Goal: Information Seeking & Learning: Learn about a topic

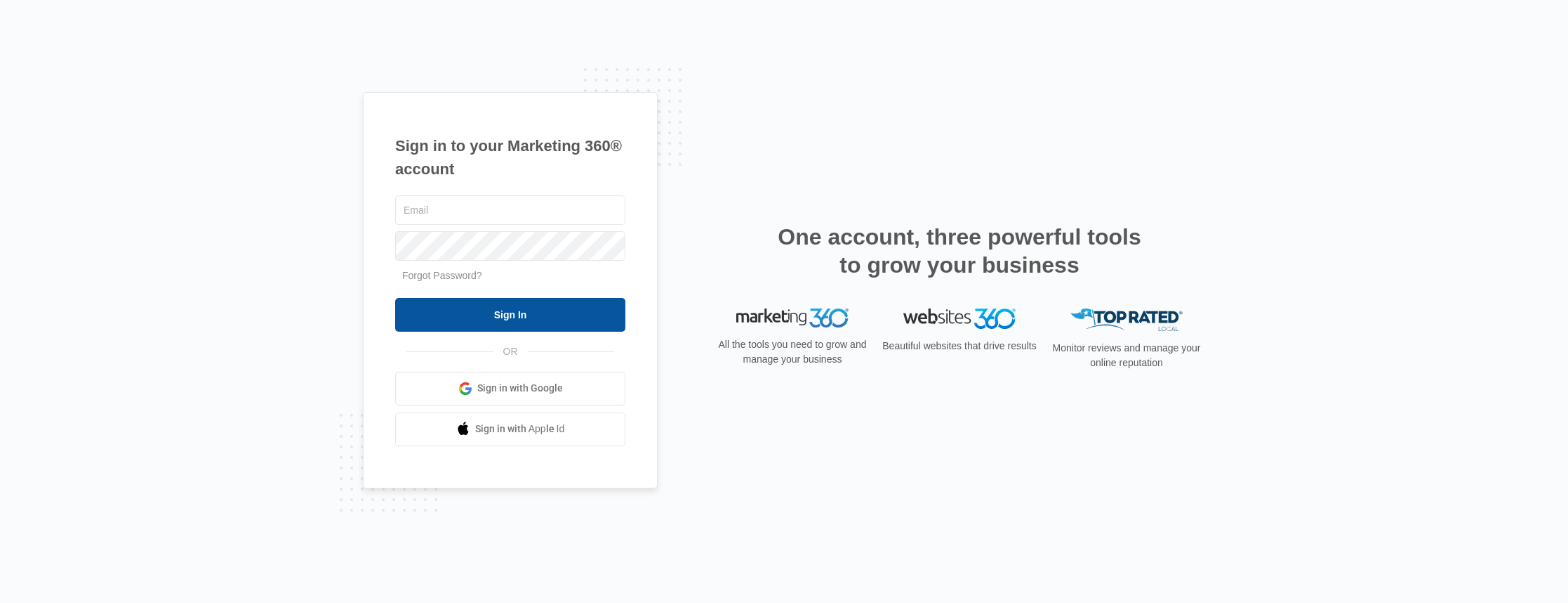
type input "[PERSON_NAME][EMAIL_ADDRESS][DOMAIN_NAME]"
click at [506, 312] on input "Sign In" at bounding box center [510, 315] width 230 height 33
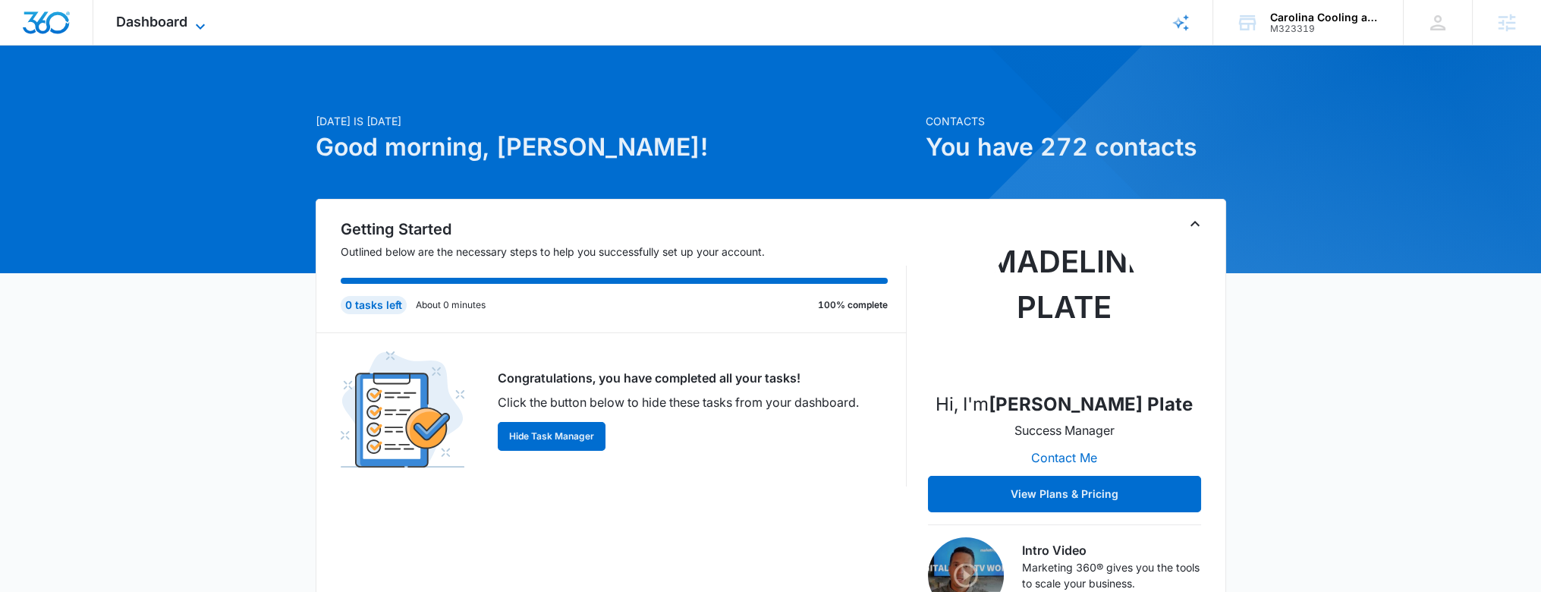
click at [164, 17] on span "Dashboard" at bounding box center [151, 22] width 71 height 16
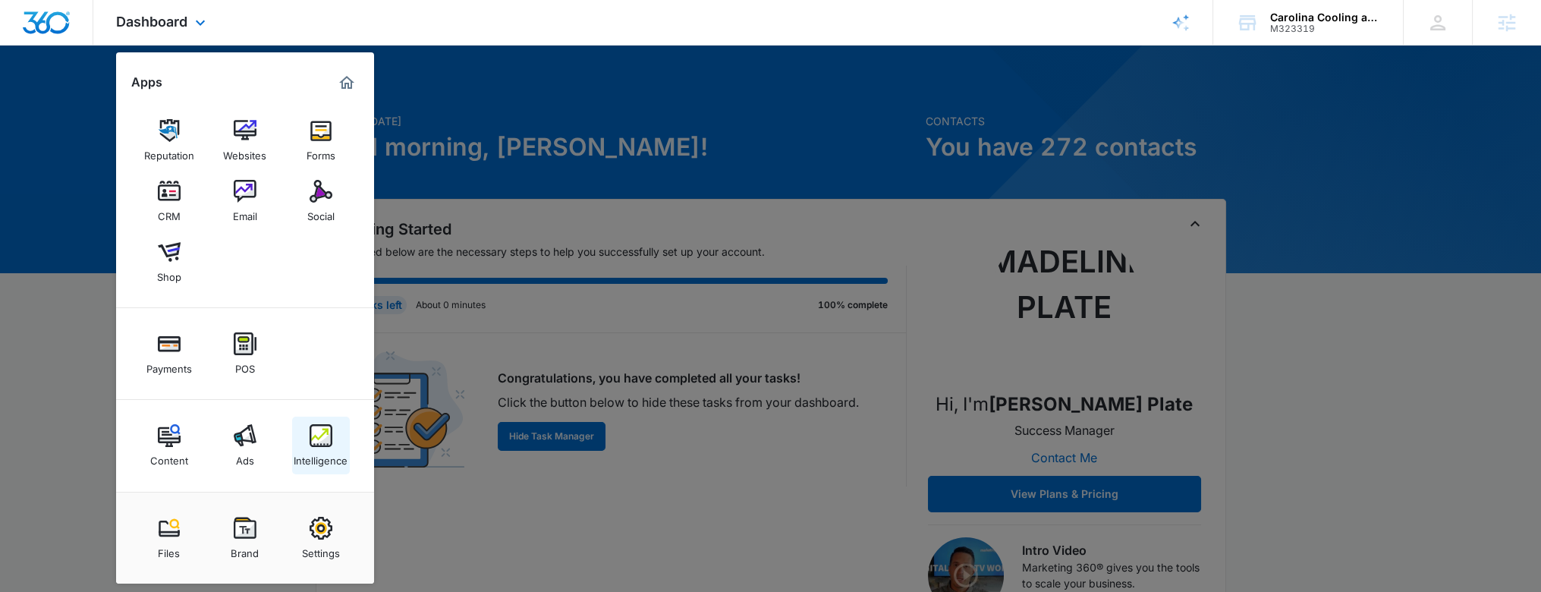
drag, startPoint x: 333, startPoint y: 415, endPoint x: 330, endPoint y: 427, distance: 12.5
click at [333, 416] on div "Content Ads Intelligence" at bounding box center [245, 446] width 258 height 92
click at [329, 435] on img at bounding box center [320, 435] width 23 height 23
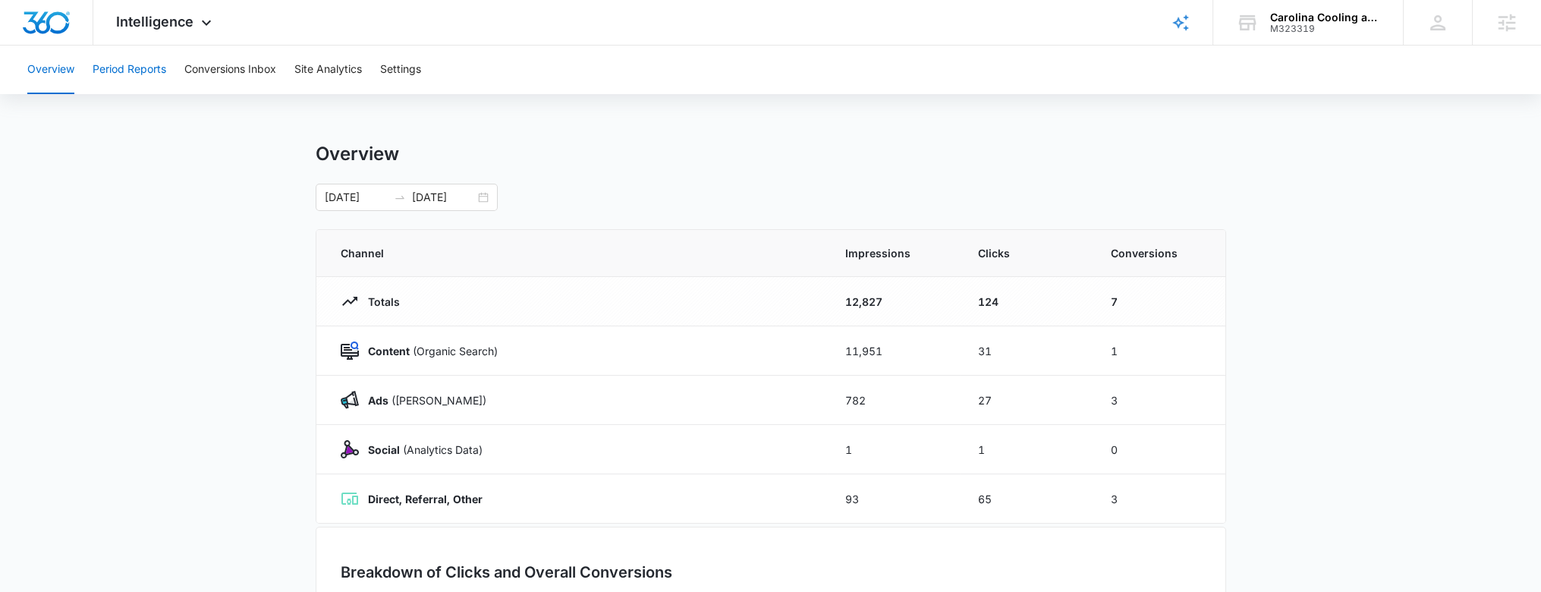
click at [121, 72] on button "Period Reports" at bounding box center [130, 70] width 74 height 49
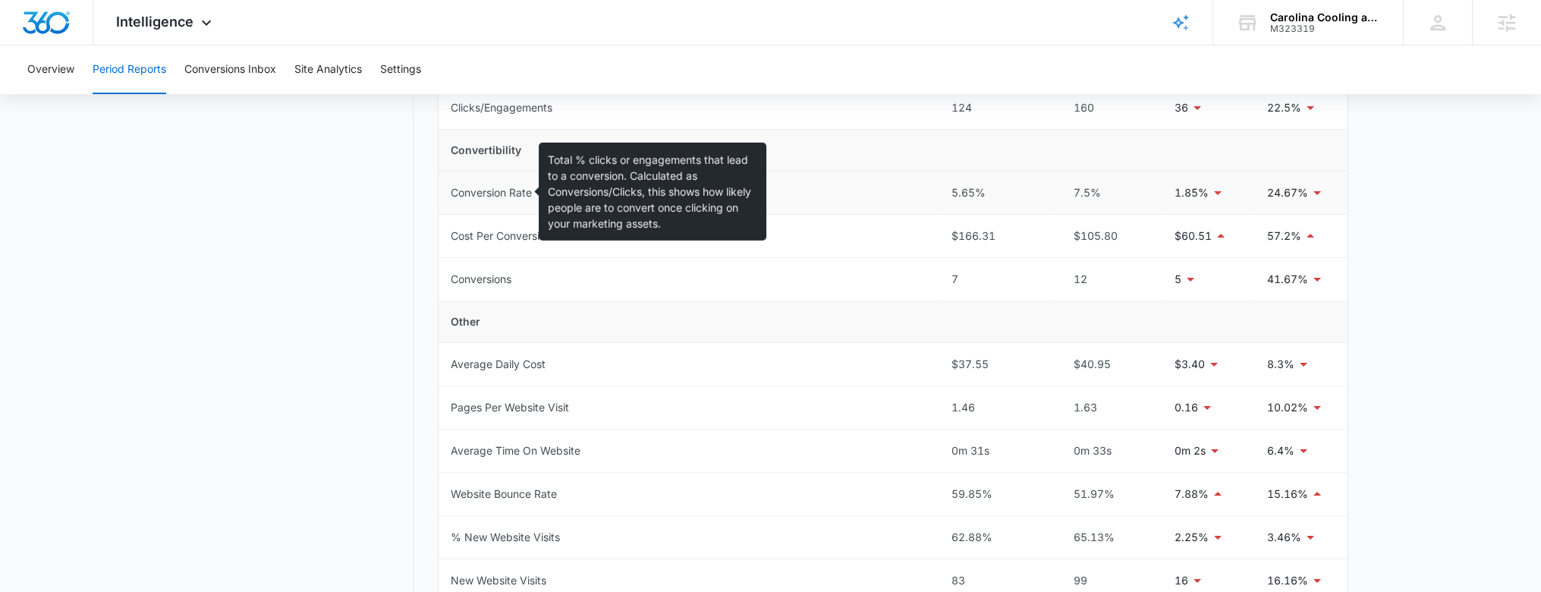
scroll to position [486, 0]
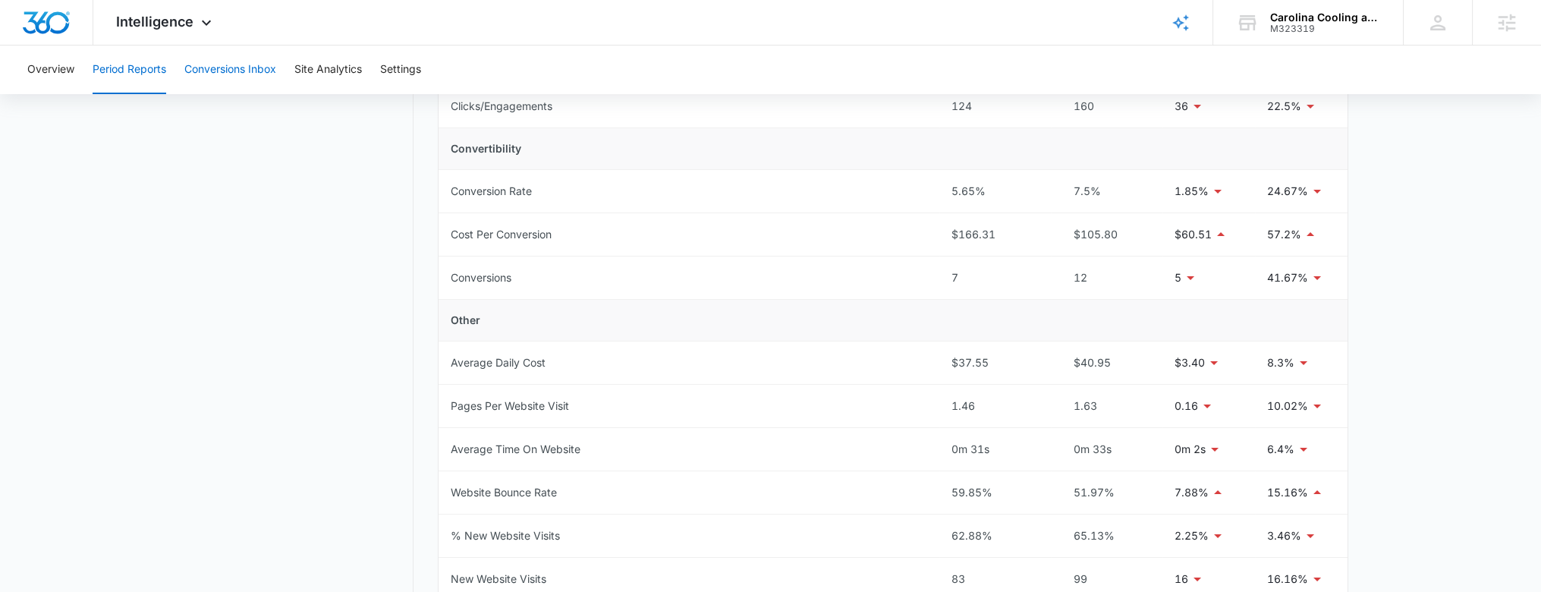
click at [220, 77] on button "Conversions Inbox" at bounding box center [230, 70] width 92 height 49
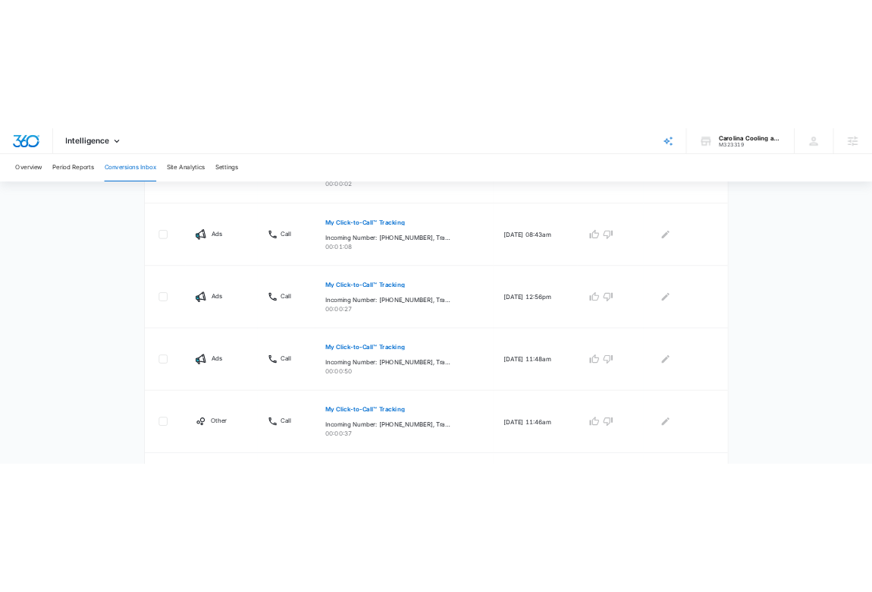
scroll to position [676, 0]
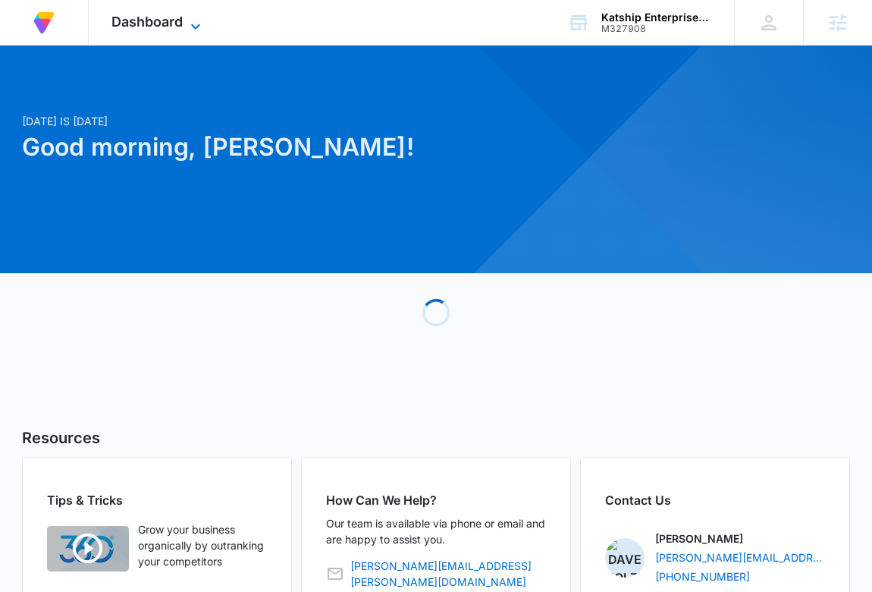
click at [188, 13] on div "Dashboard Apps Reputation Forms CRM Email Social Payments POS Content Intellige…" at bounding box center [158, 22] width 139 height 45
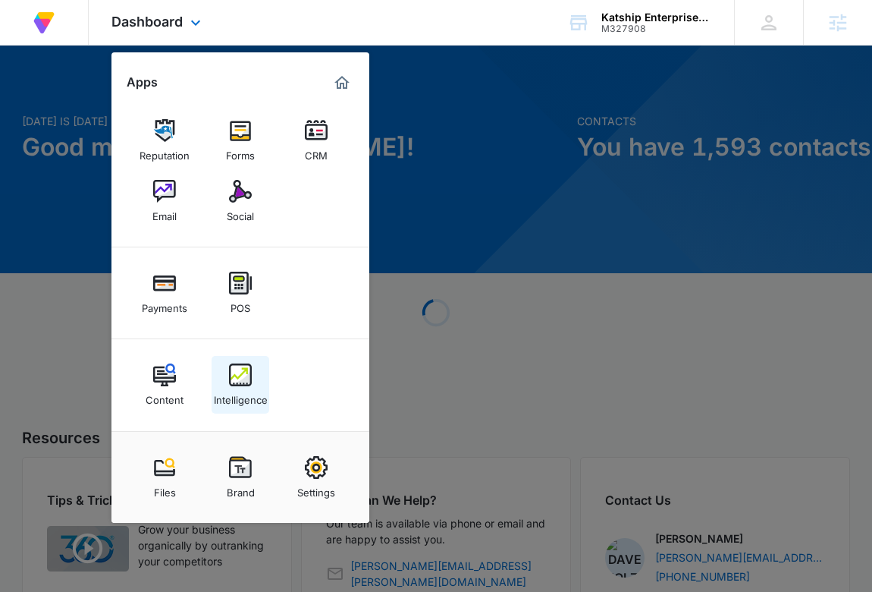
click at [230, 382] on img at bounding box center [240, 374] width 23 height 23
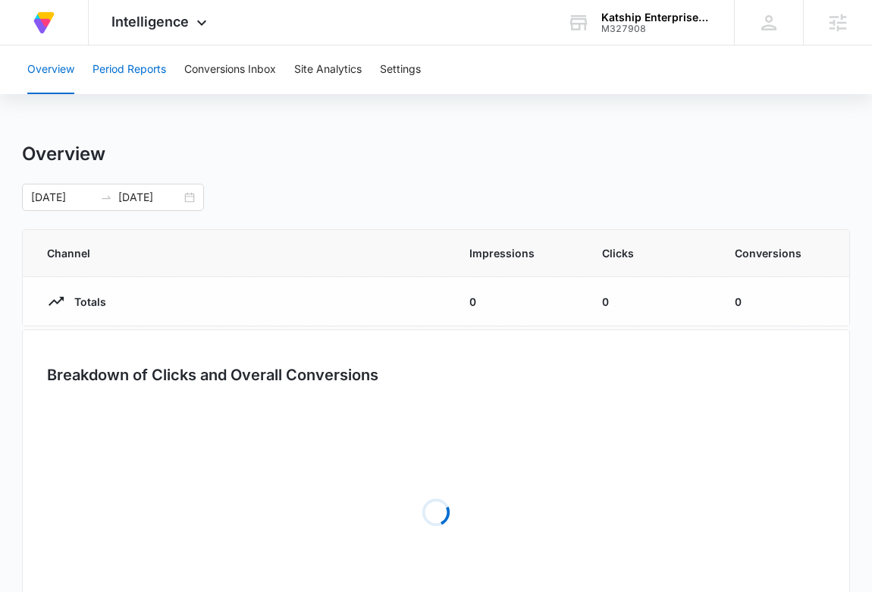
click at [129, 83] on button "Period Reports" at bounding box center [130, 70] width 74 height 49
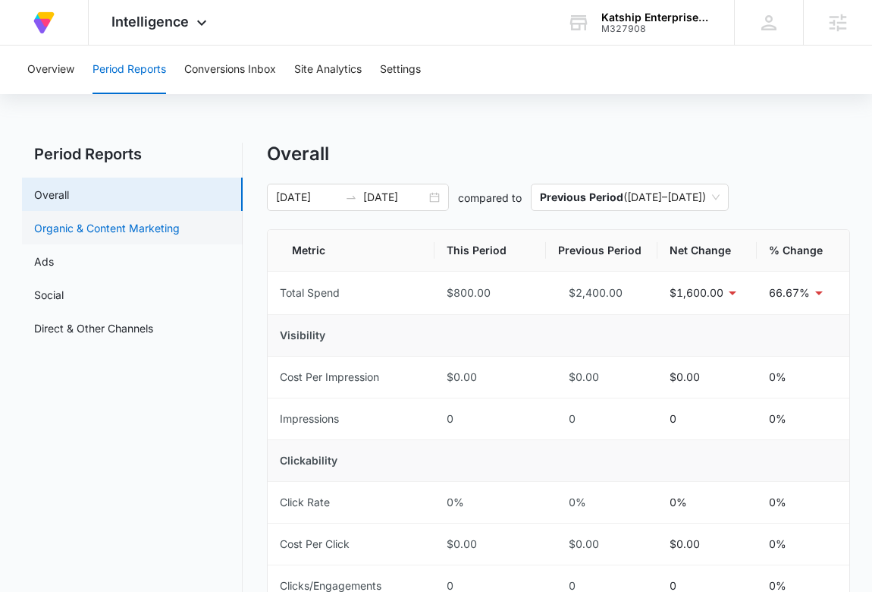
click at [140, 220] on link "Organic & Content Marketing" at bounding box center [107, 228] width 146 height 16
